Goal: Task Accomplishment & Management: Use online tool/utility

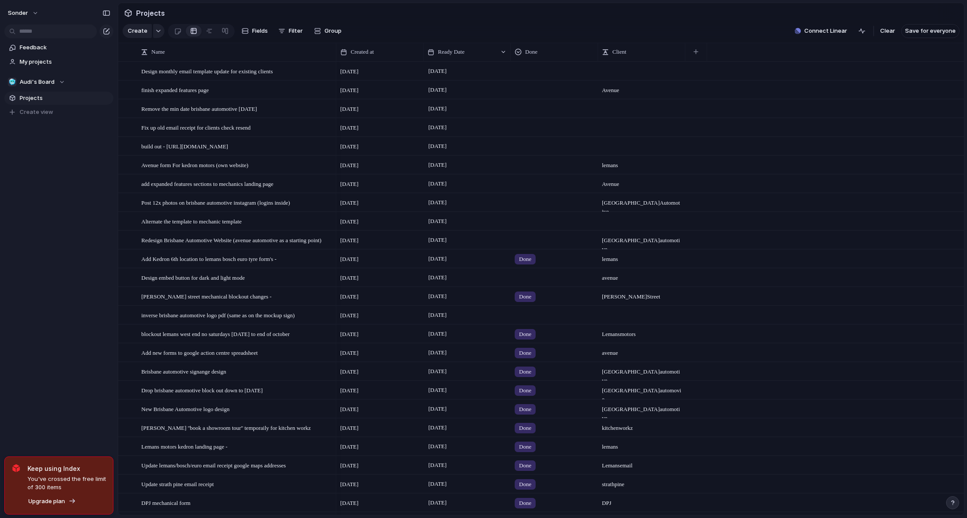
click at [528, 320] on div at bounding box center [554, 313] width 86 height 14
click at [534, 374] on span "Done" at bounding box center [528, 372] width 14 height 9
